Goal: Find contact information: Find contact information

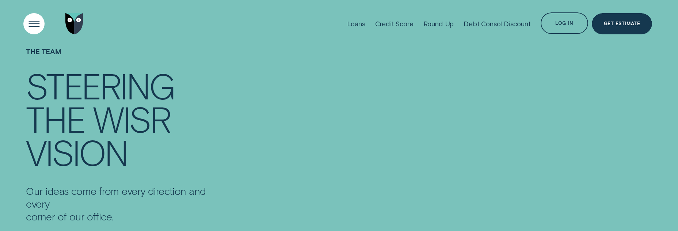
click at [35, 22] on div "Open Menu" at bounding box center [34, 24] width 30 height 30
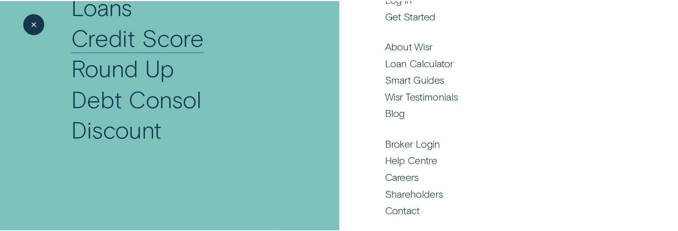
scroll to position [140, 0]
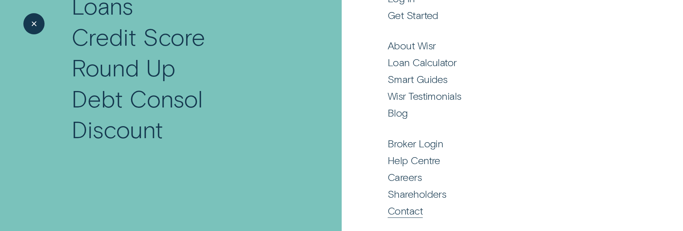
click at [405, 208] on div "Contact" at bounding box center [405, 210] width 35 height 13
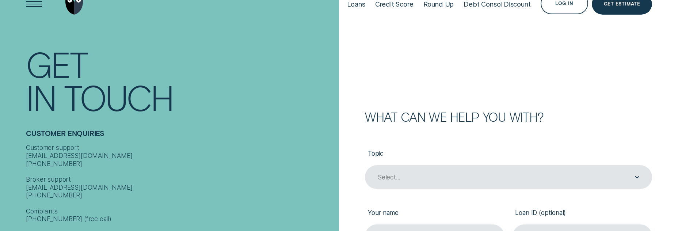
scroll to position [37, 0]
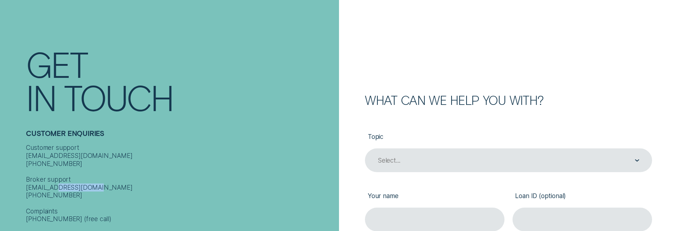
drag, startPoint x: 27, startPoint y: 193, endPoint x: 68, endPoint y: 194, distance: 40.9
click at [68, 194] on div "Customer support [EMAIL_ADDRESS][DOMAIN_NAME] [PHONE_NUMBER] Broker support [EM…" at bounding box center [180, 206] width 309 height 127
copy div "1300 140 008"
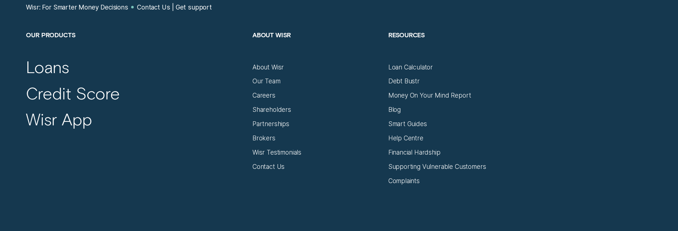
scroll to position [548, 0]
click at [267, 81] on div "Our Team" at bounding box center [266, 80] width 28 height 8
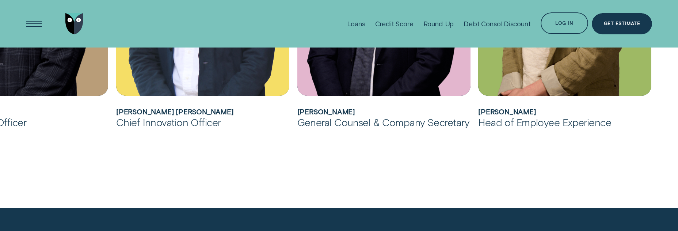
scroll to position [683, 0]
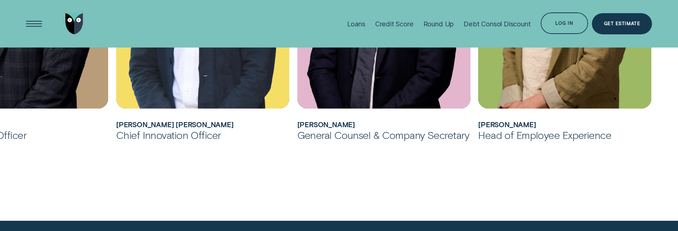
drag, startPoint x: 199, startPoint y: 122, endPoint x: 115, endPoint y: 124, distance: 84.4
copy h2 "[PERSON_NAME] [PERSON_NAME]"
